Goal: Find specific page/section: Find specific page/section

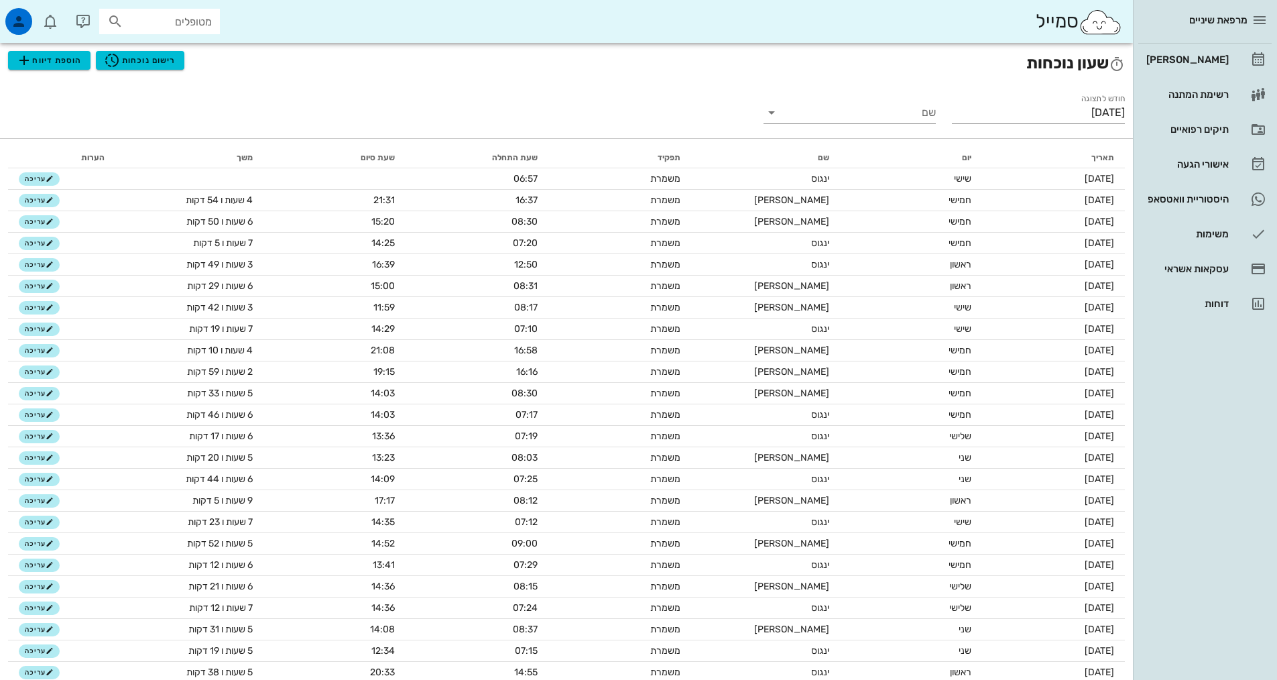
scroll to position [97, 0]
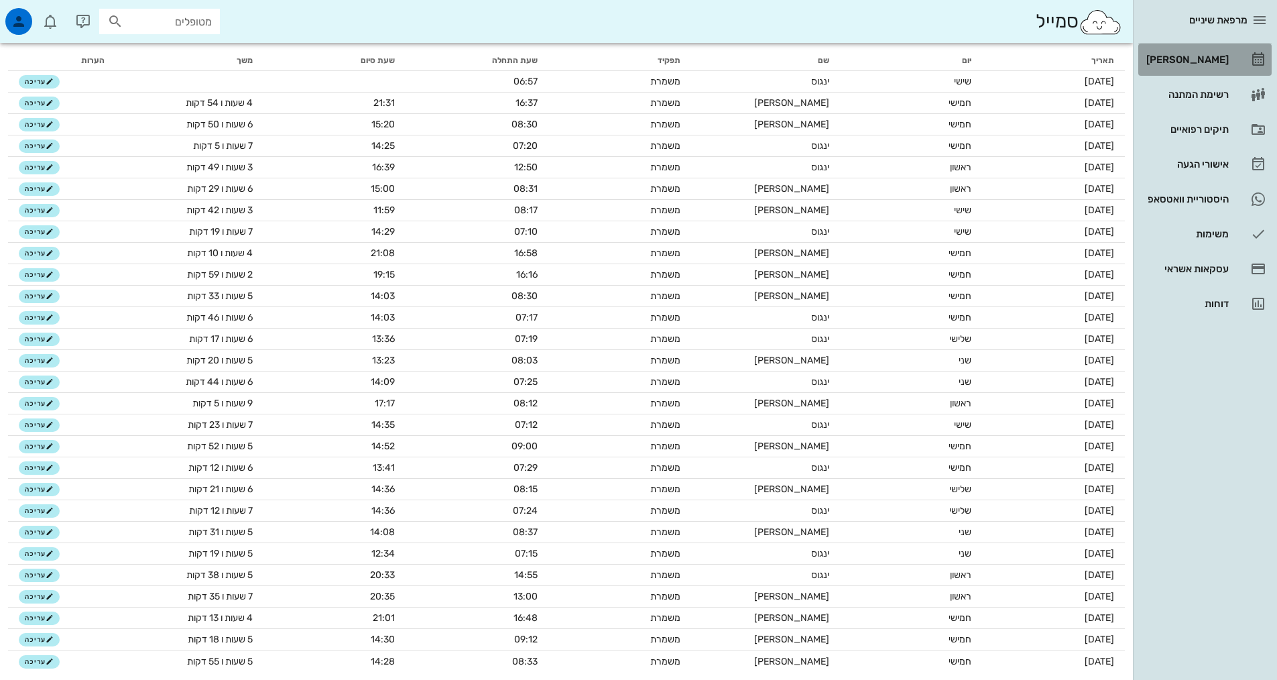
click at [1211, 63] on div "[PERSON_NAME]" at bounding box center [1185, 59] width 85 height 11
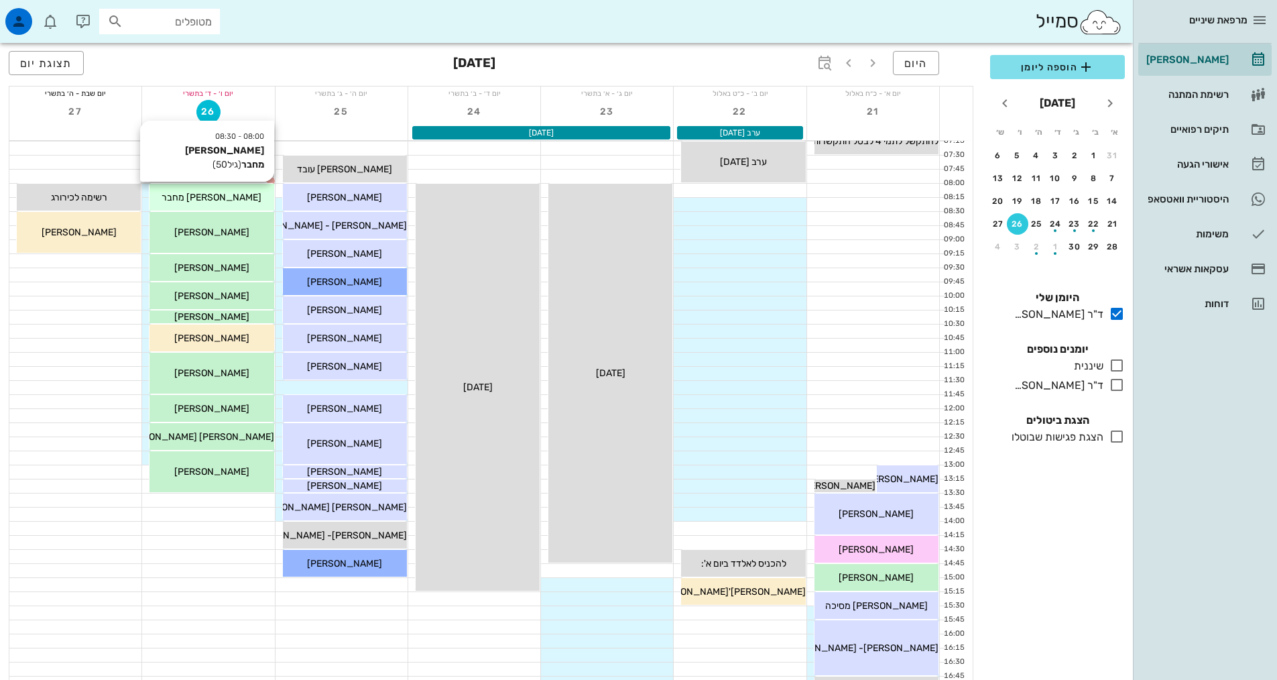
click at [253, 200] on div "[PERSON_NAME] מחבר" at bounding box center [211, 197] width 124 height 14
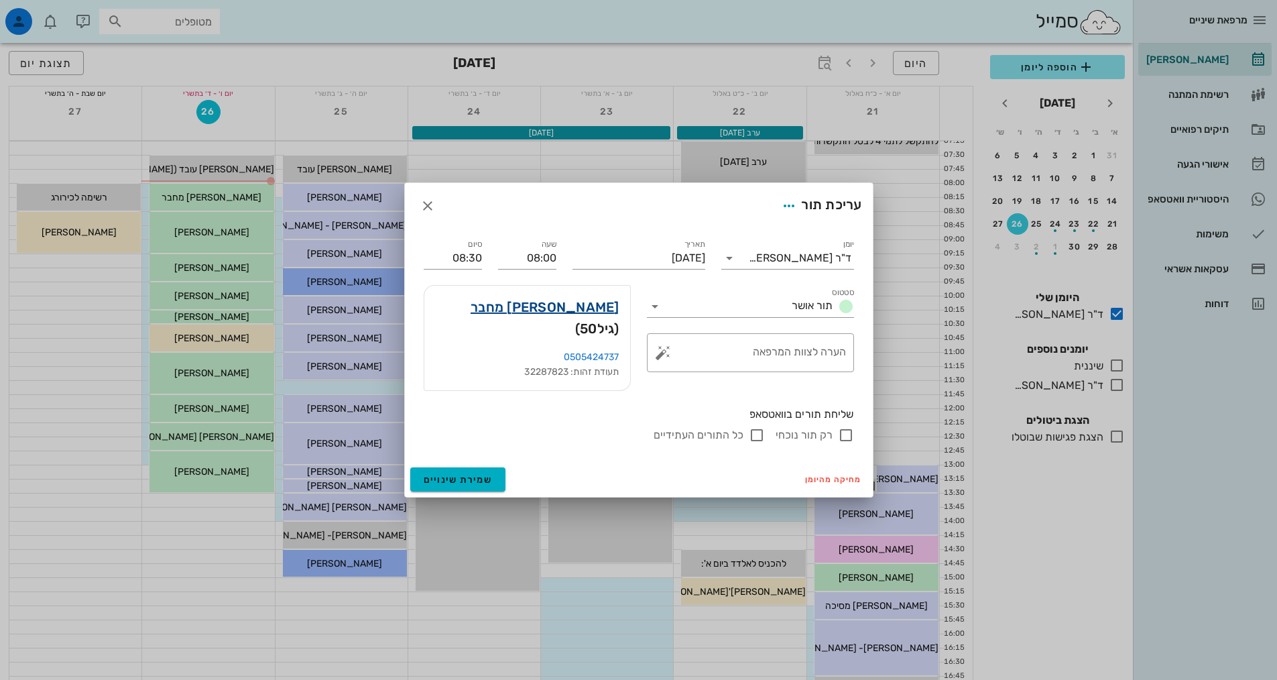
click at [587, 318] on link "[PERSON_NAME] מחבר" at bounding box center [545, 306] width 149 height 21
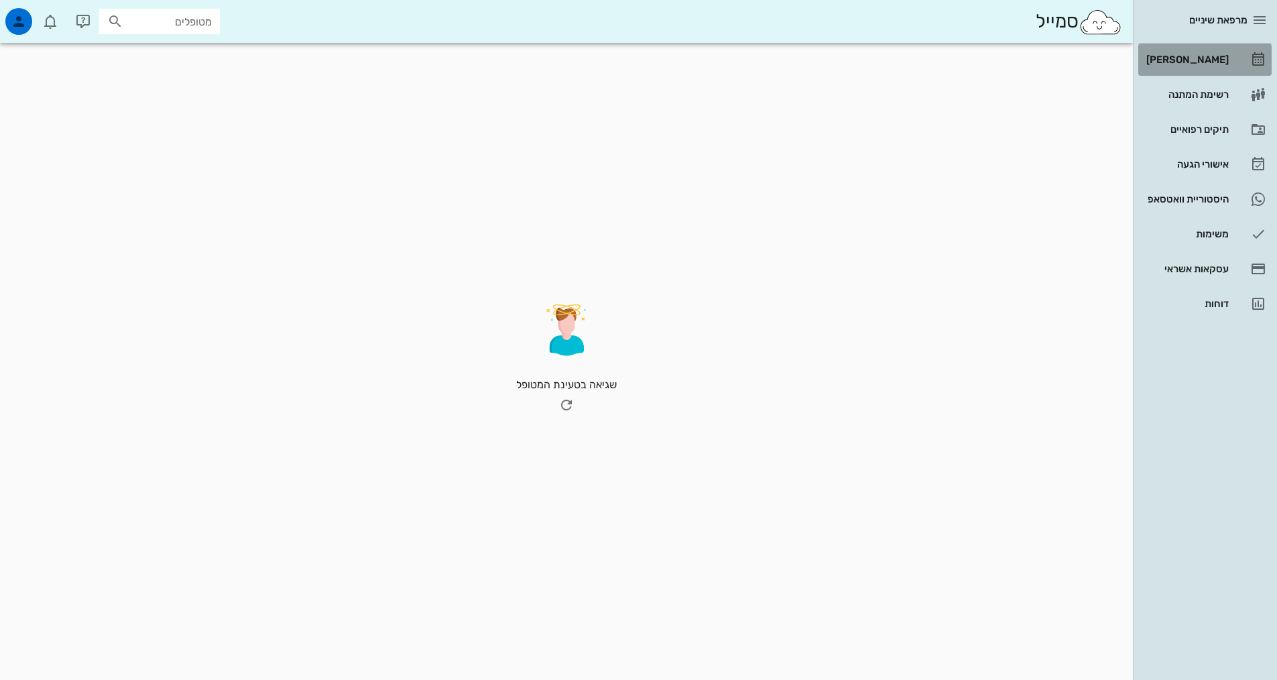
click at [1221, 56] on div "[PERSON_NAME]" at bounding box center [1185, 59] width 85 height 11
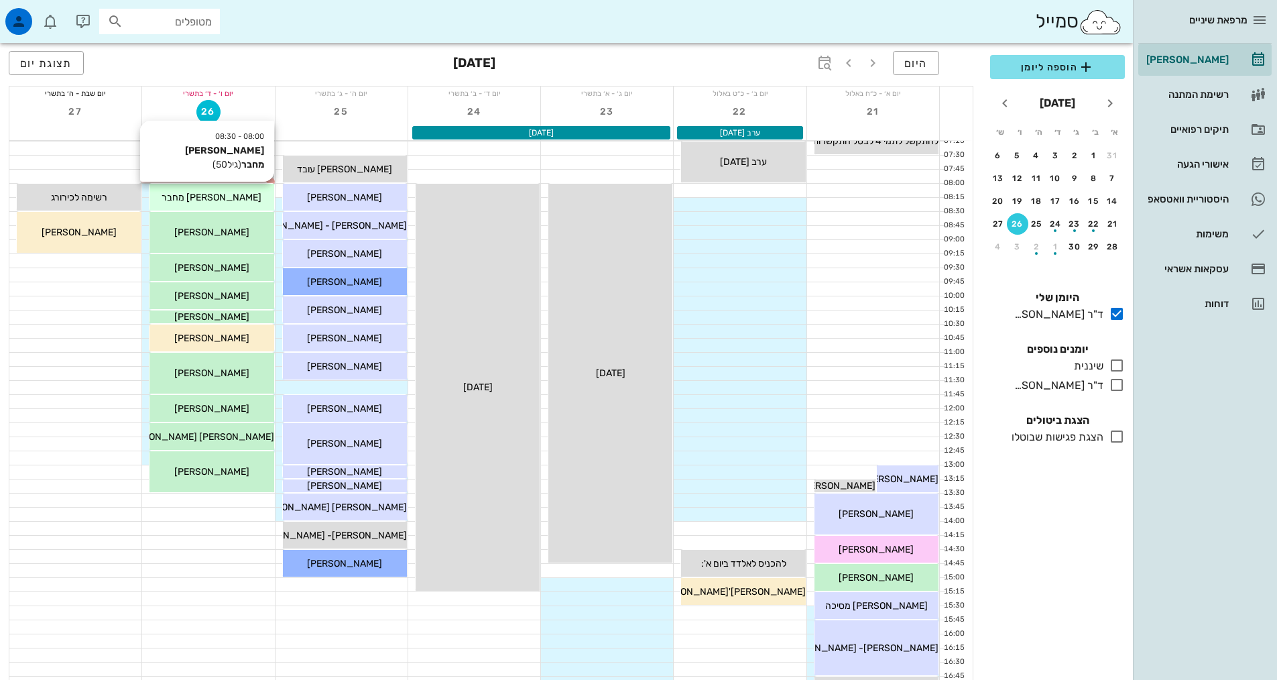
click at [225, 203] on div "[PERSON_NAME] מחבר" at bounding box center [211, 197] width 124 height 14
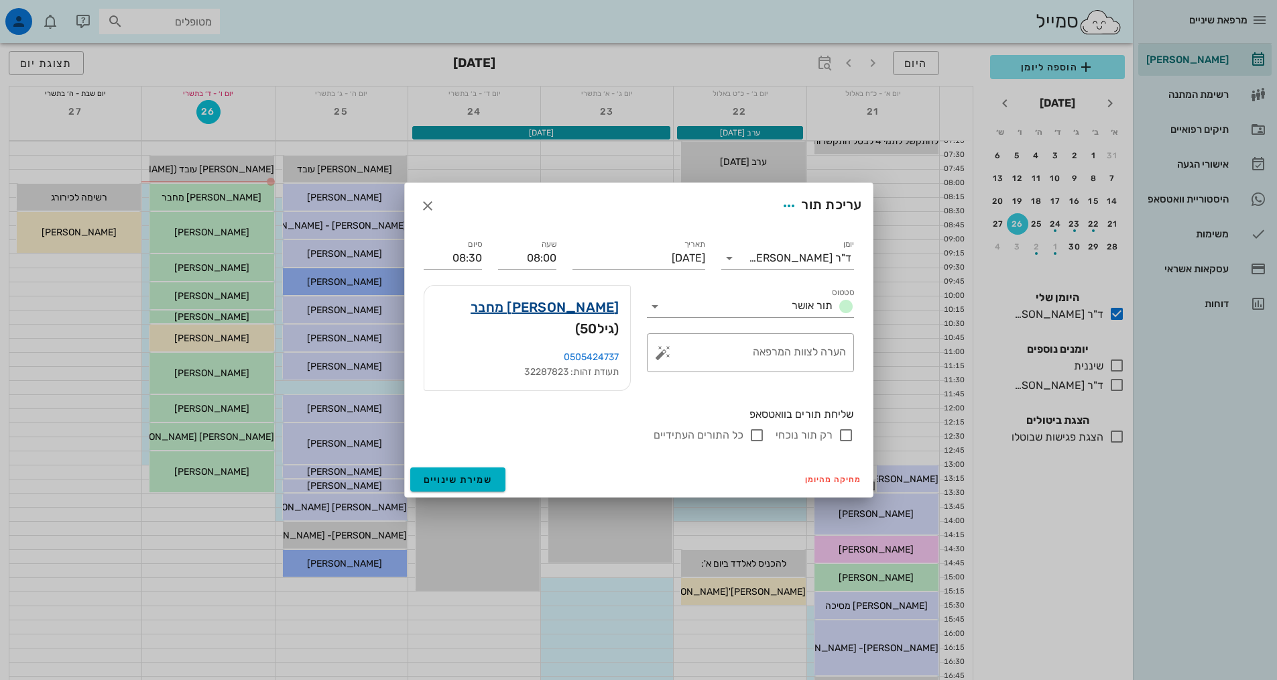
click at [595, 316] on link "[PERSON_NAME] מחבר" at bounding box center [545, 306] width 149 height 21
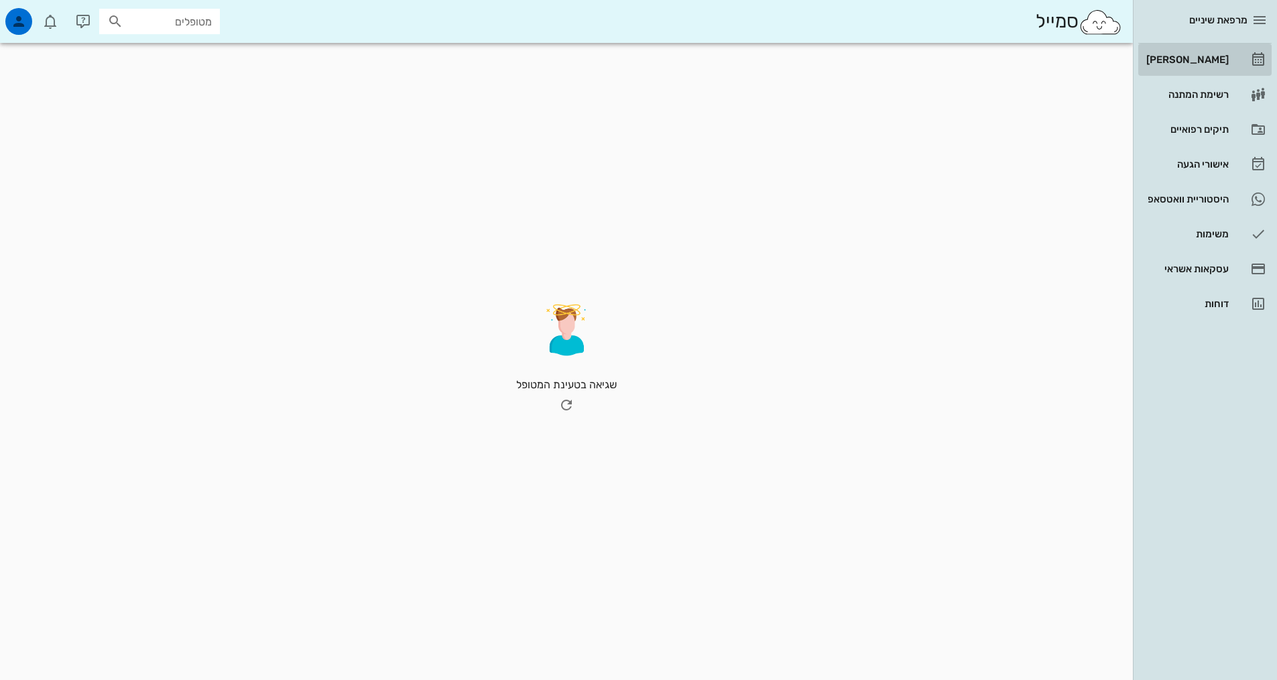
click at [1200, 65] on div "[PERSON_NAME]" at bounding box center [1185, 59] width 85 height 21
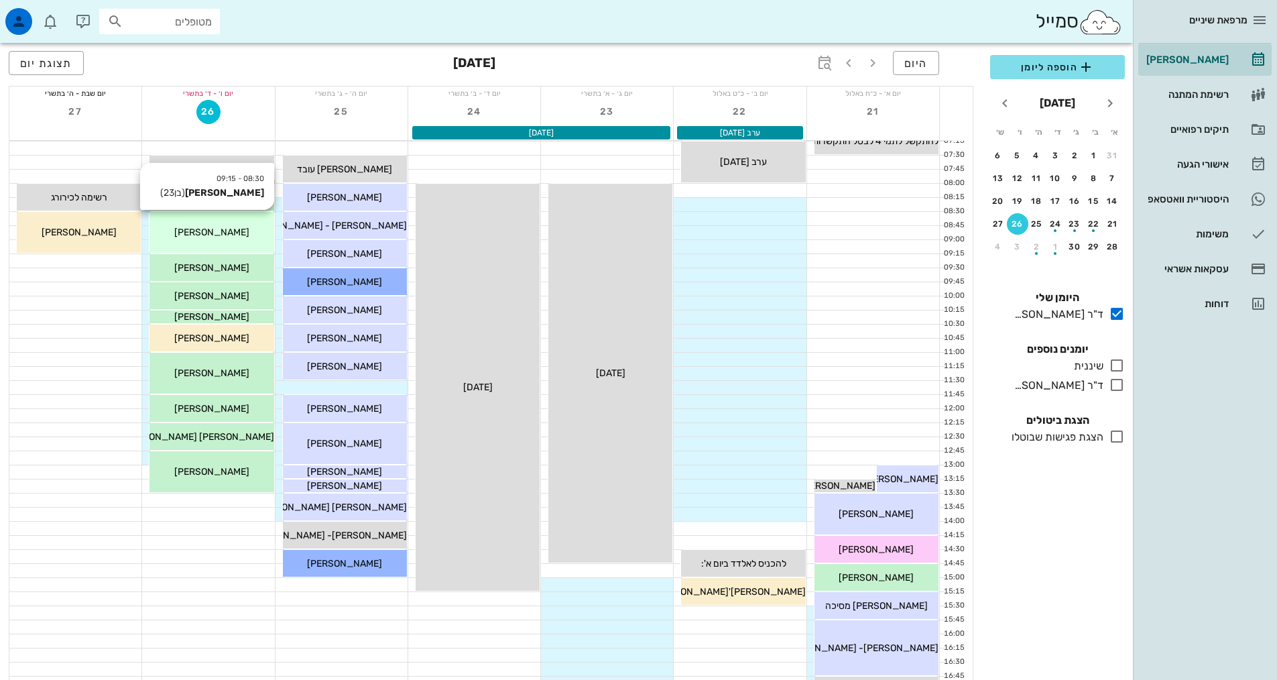
click at [247, 237] on div "[PERSON_NAME]" at bounding box center [211, 232] width 124 height 14
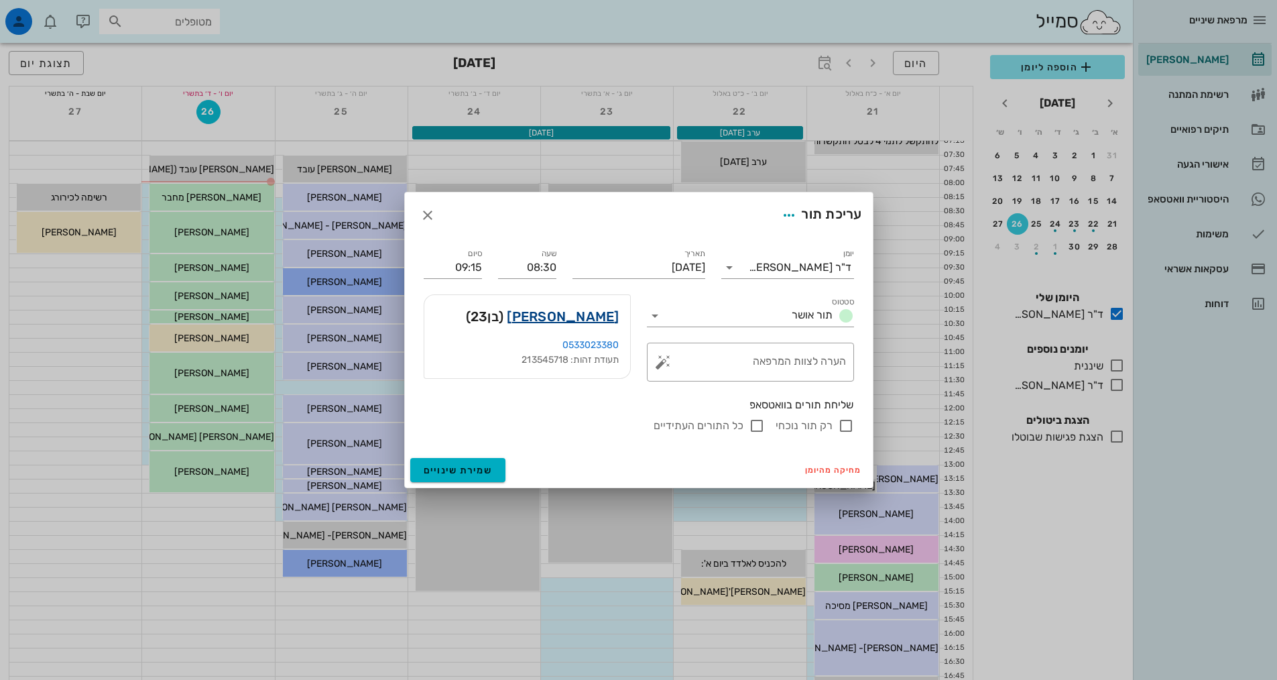
click at [608, 314] on link "עידו קרינסקי" at bounding box center [563, 316] width 112 height 21
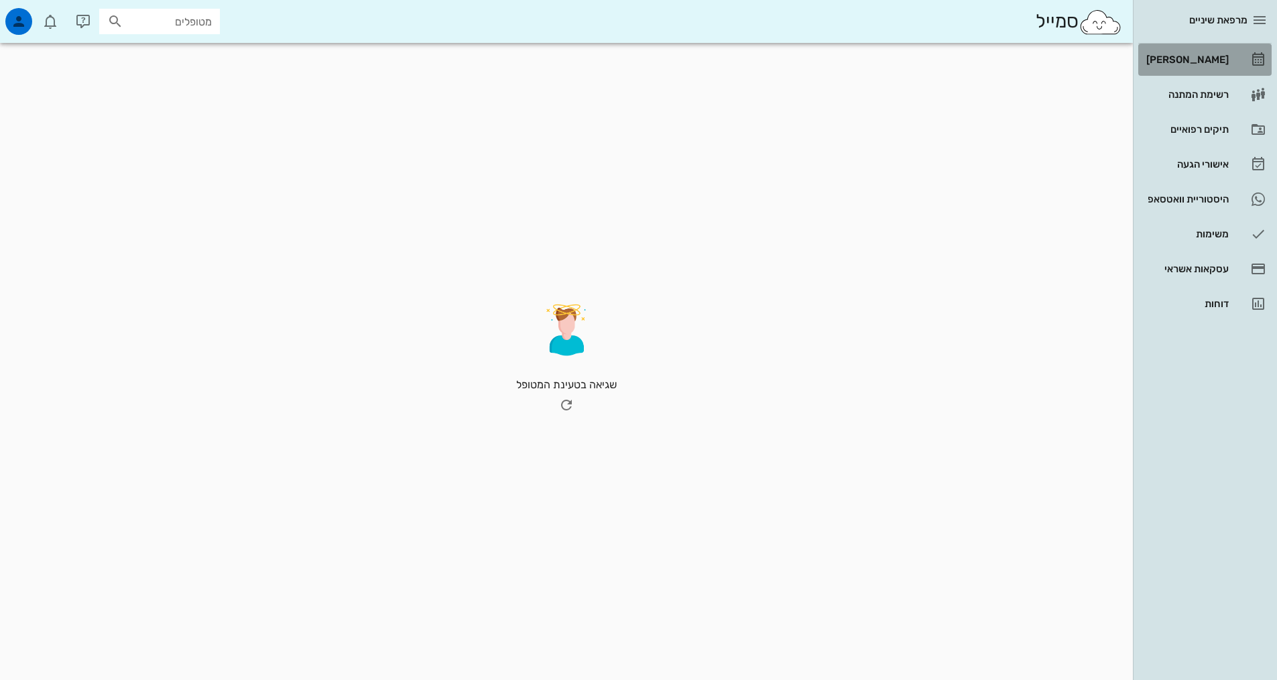
click at [1203, 60] on div "[PERSON_NAME]" at bounding box center [1185, 59] width 85 height 11
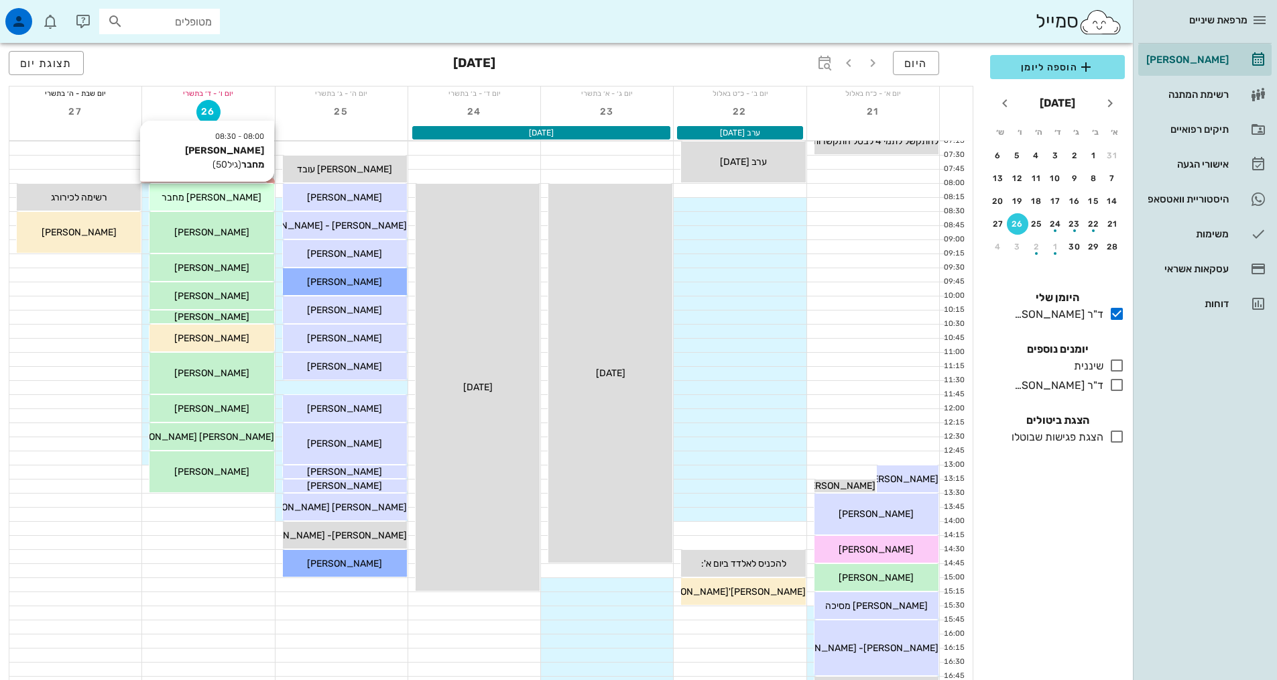
click at [245, 193] on div "[PERSON_NAME] מחבר" at bounding box center [211, 197] width 124 height 14
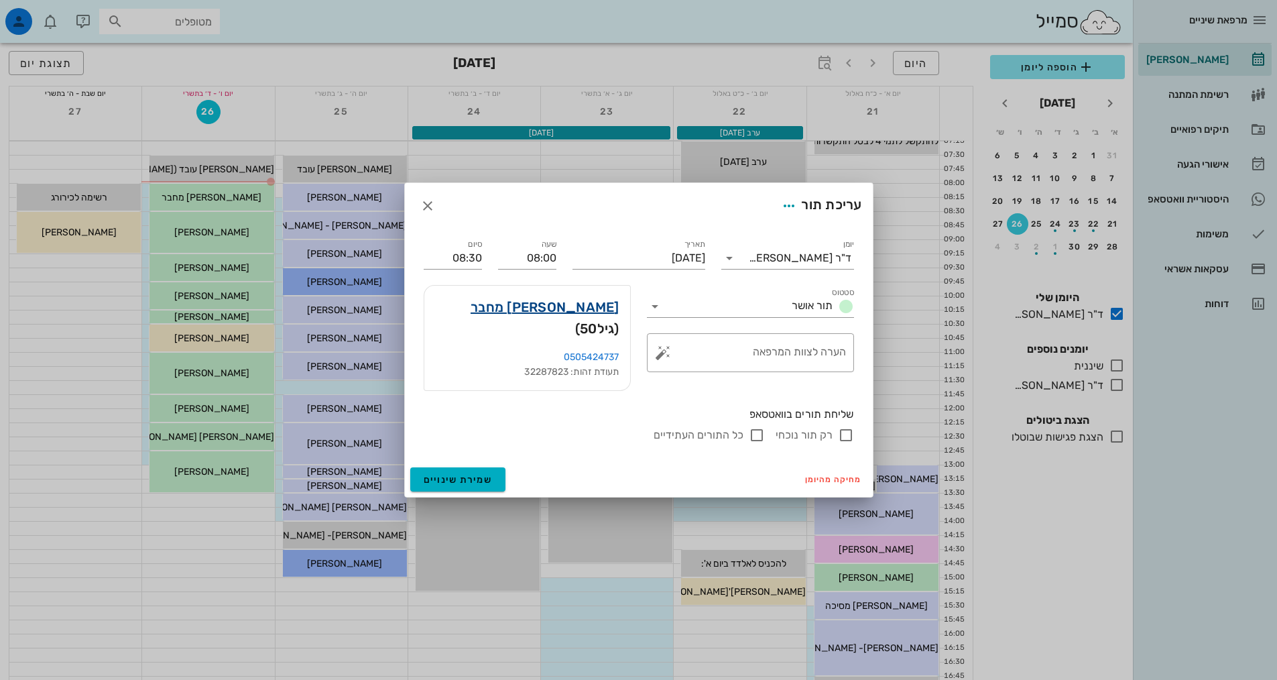
click at [582, 318] on link "[PERSON_NAME] מחבר" at bounding box center [545, 306] width 149 height 21
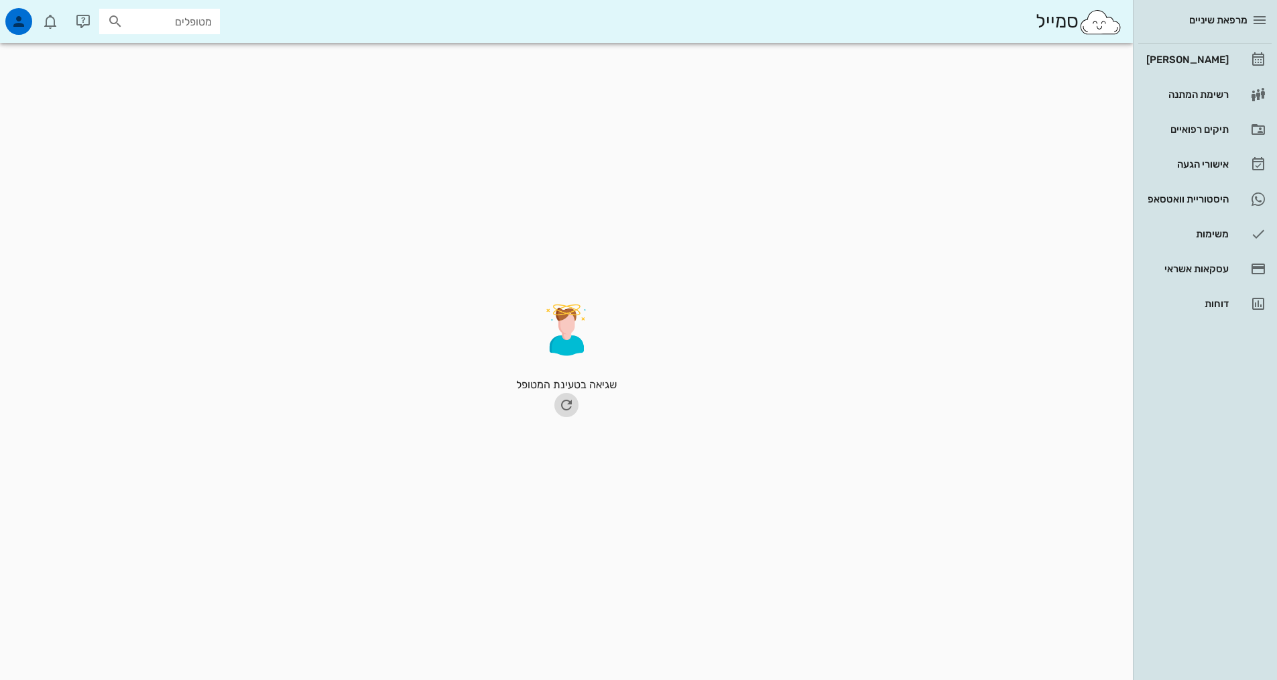
click at [570, 405] on icon "button" at bounding box center [566, 405] width 16 height 16
click at [1210, 59] on div "[PERSON_NAME]" at bounding box center [1185, 59] width 85 height 11
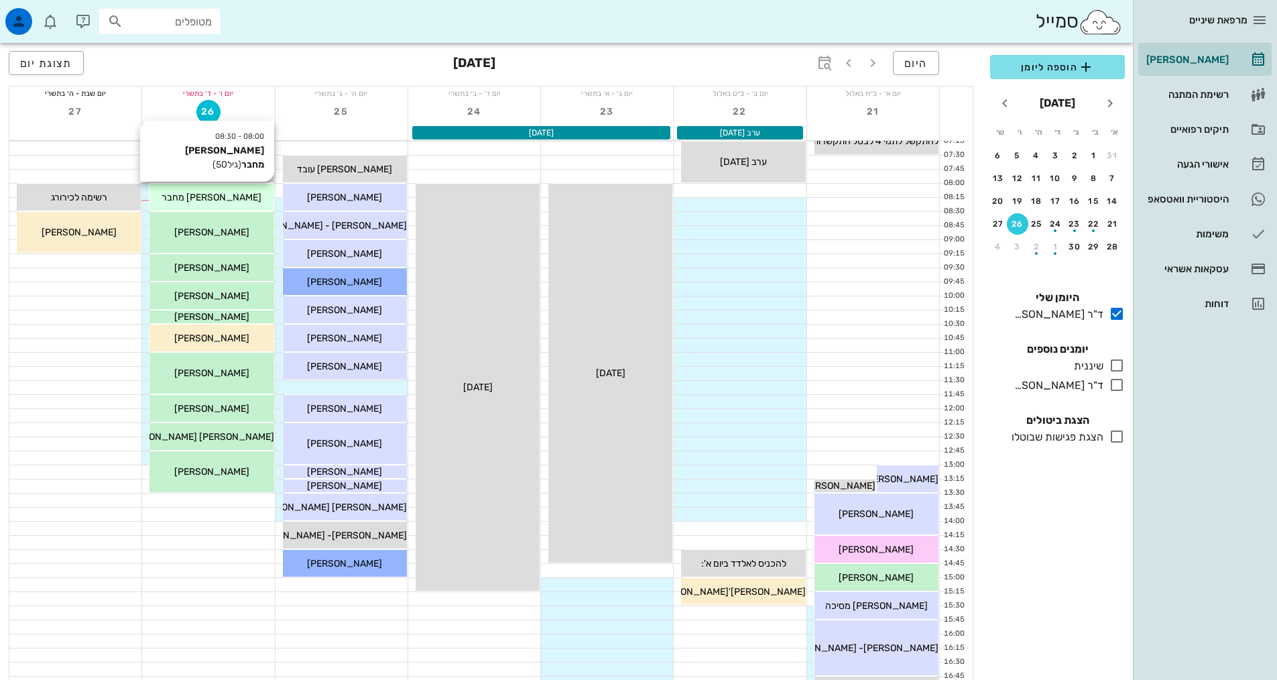
click at [241, 200] on div "[PERSON_NAME] מחבר" at bounding box center [211, 197] width 124 height 14
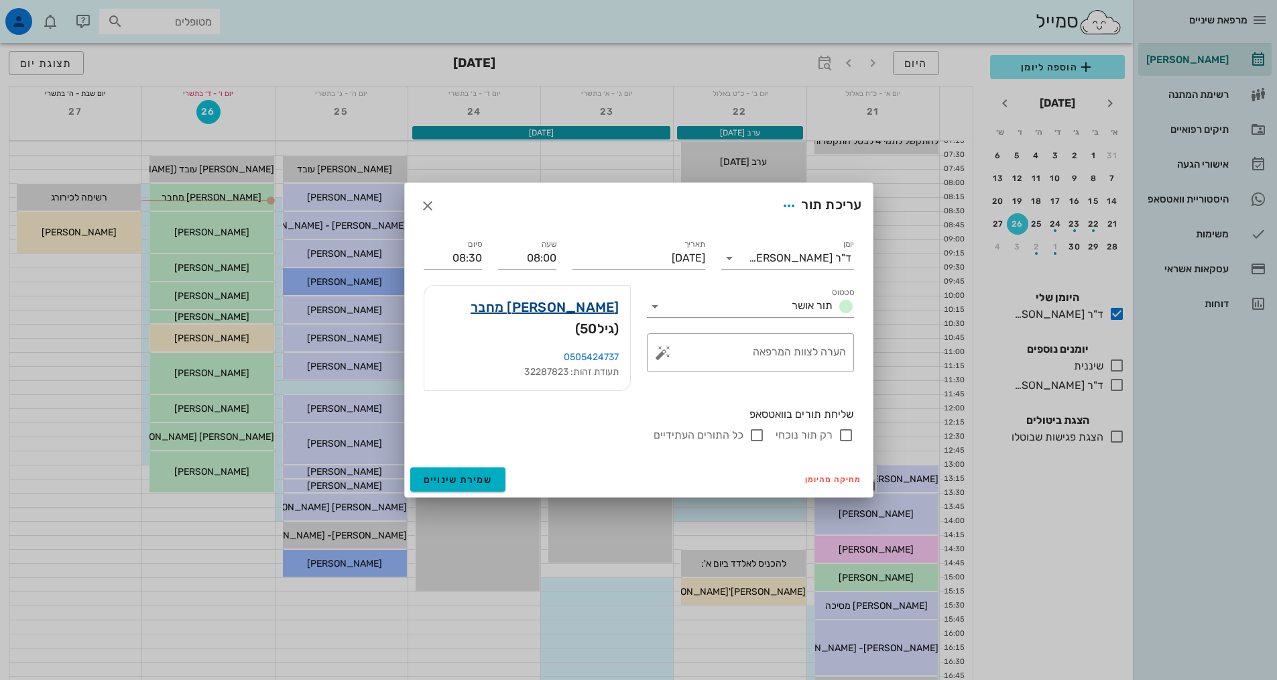
click at [590, 316] on link "[PERSON_NAME] מחבר" at bounding box center [545, 306] width 149 height 21
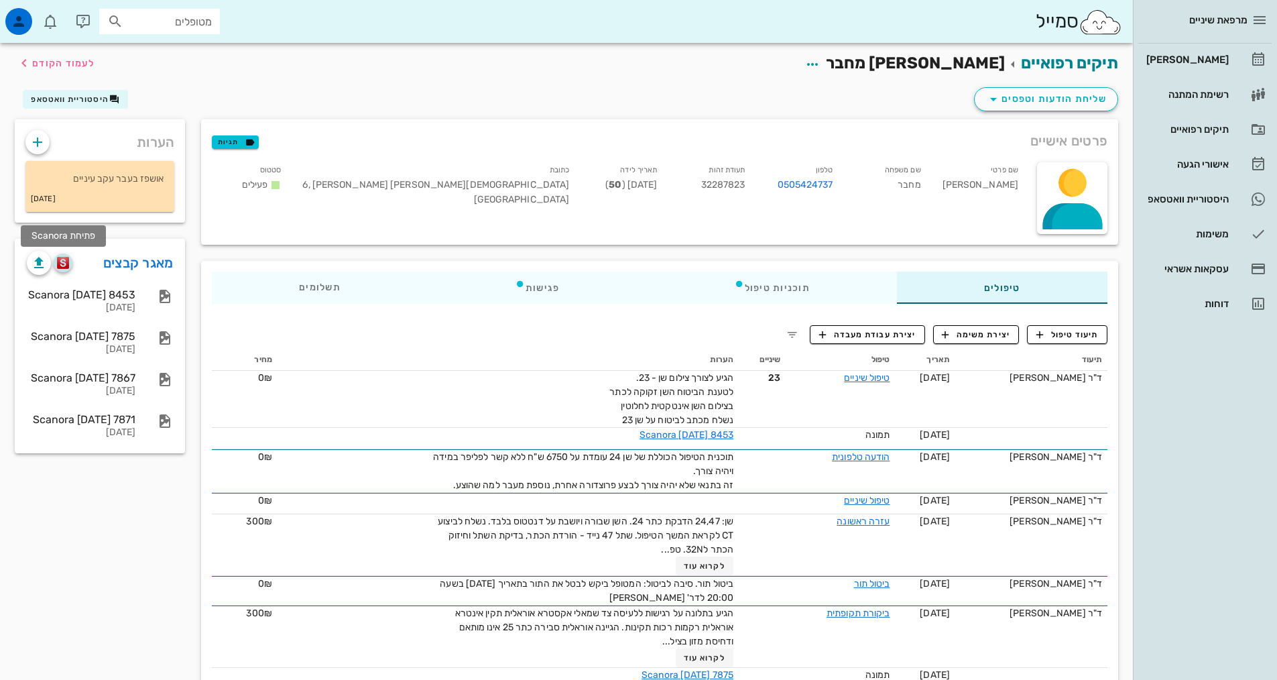
click at [58, 257] on img "button" at bounding box center [63, 263] width 13 height 12
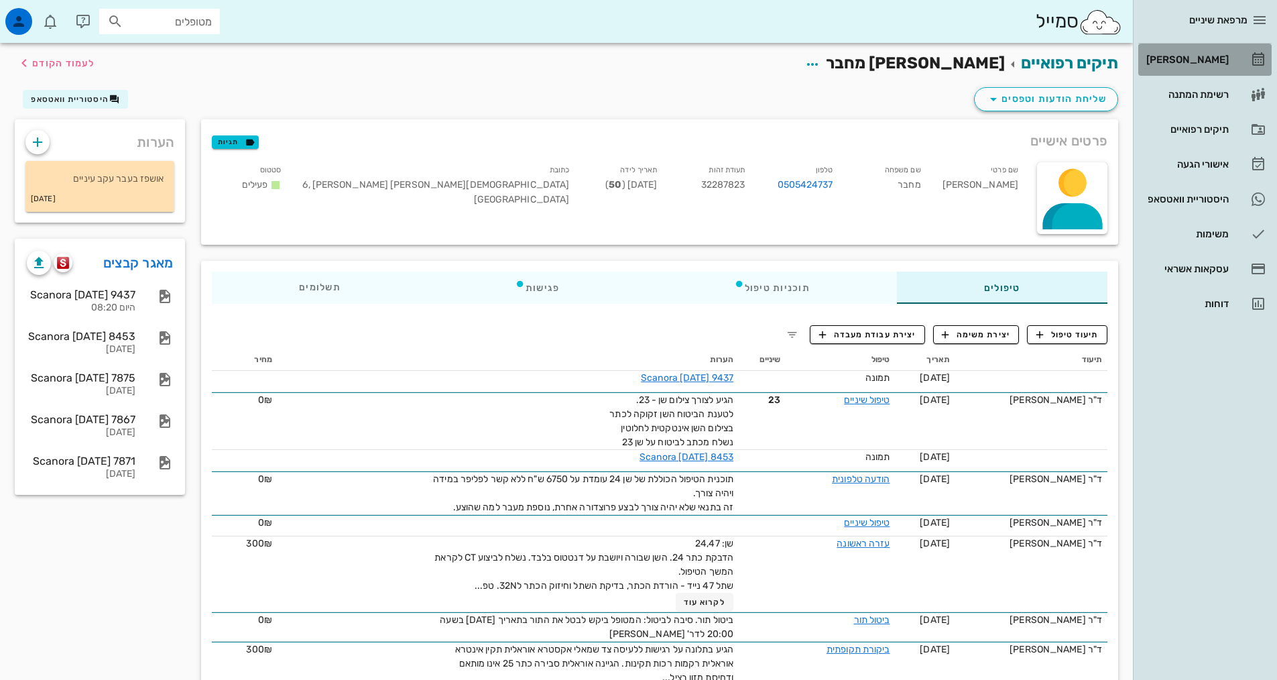
click at [1214, 54] on div "[PERSON_NAME]" at bounding box center [1185, 59] width 85 height 21
